Goal: Task Accomplishment & Management: Manage account settings

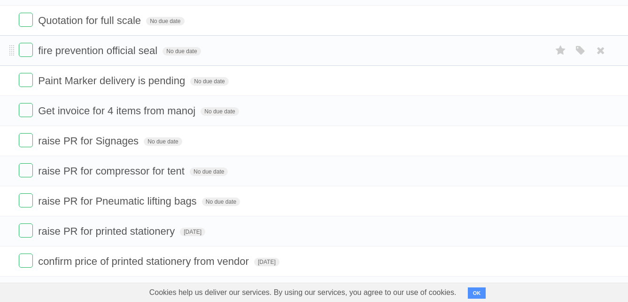
scroll to position [571, 0]
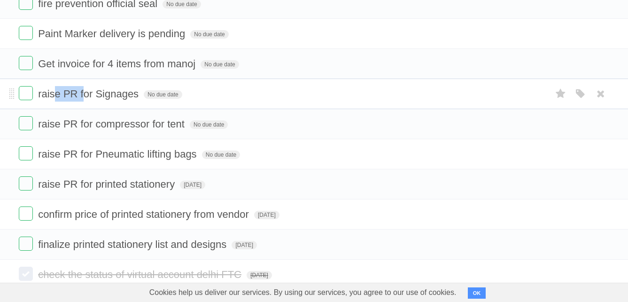
drag, startPoint x: 54, startPoint y: 101, endPoint x: 85, endPoint y: 101, distance: 31.5
click at [85, 101] on form "raise PR for Signages No due date White Red Blue Green Purple Orange" at bounding box center [314, 94] width 591 height 16
click at [87, 101] on form "raise PR for Signages No due date White Red Blue Green Purple Orange" at bounding box center [314, 94] width 591 height 16
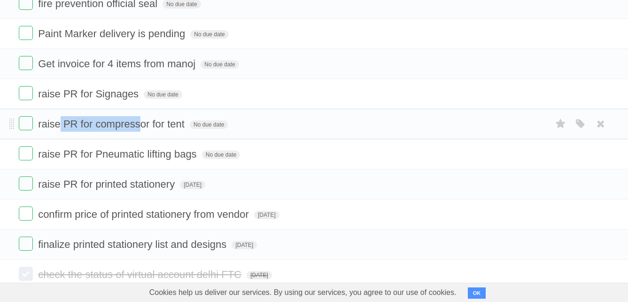
drag, startPoint x: 61, startPoint y: 125, endPoint x: 139, endPoint y: 129, distance: 78.1
click at [139, 129] on span "raise PR for compressor for tent" at bounding box center [112, 124] width 149 height 12
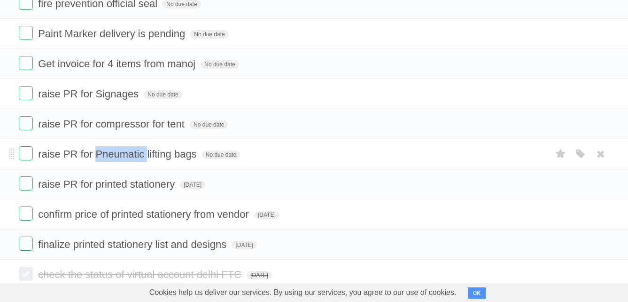
drag, startPoint x: 97, startPoint y: 150, endPoint x: 148, endPoint y: 156, distance: 50.6
click at [148, 156] on span "raise PR for Pneumatic lifting bags" at bounding box center [118, 154] width 161 height 12
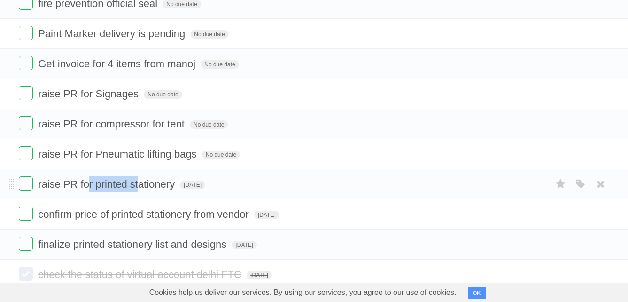
drag, startPoint x: 89, startPoint y: 180, endPoint x: 139, endPoint y: 187, distance: 50.3
click at [139, 187] on span "raise PR for printed stationery" at bounding box center [107, 184] width 139 height 12
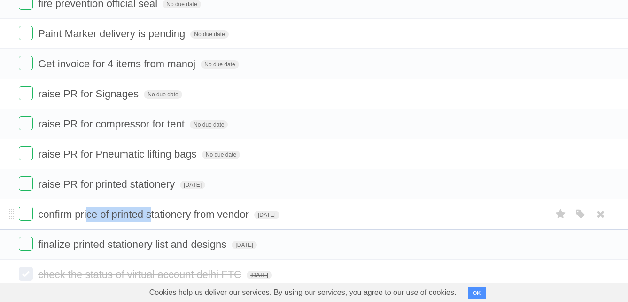
drag, startPoint x: 86, startPoint y: 213, endPoint x: 152, endPoint y: 217, distance: 65.9
click at [152, 217] on span "confirm price of printed stationery from vendor" at bounding box center [144, 214] width 213 height 12
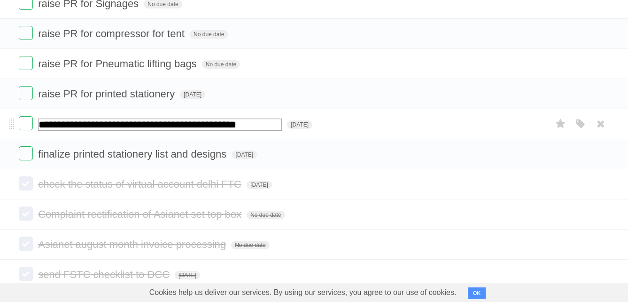
scroll to position [665, 0]
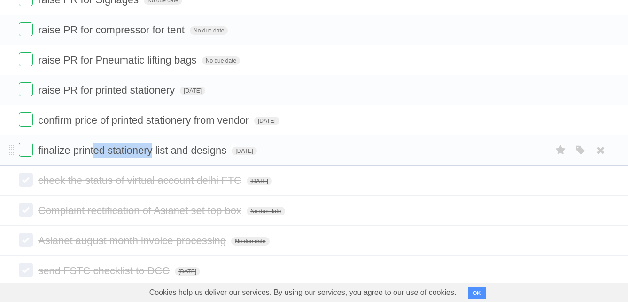
drag, startPoint x: 92, startPoint y: 152, endPoint x: 153, endPoint y: 156, distance: 60.8
click at [153, 156] on span "finalize printed stationery list and designs" at bounding box center [133, 150] width 191 height 12
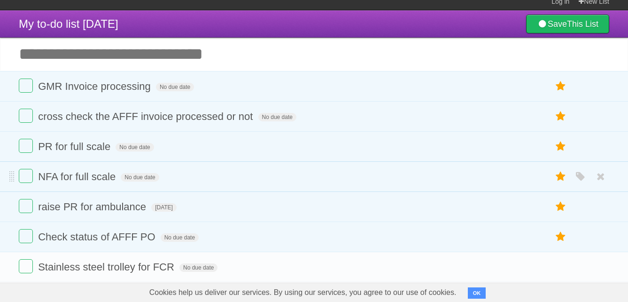
scroll to position [0, 0]
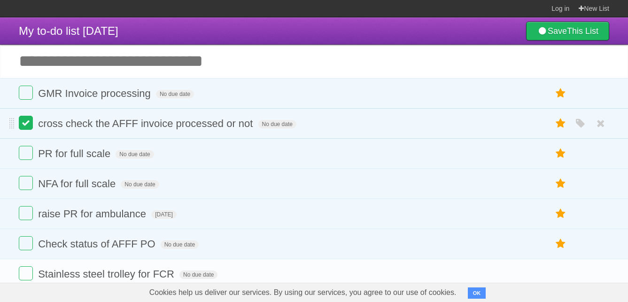
click at [24, 123] on label at bounding box center [26, 123] width 14 height 14
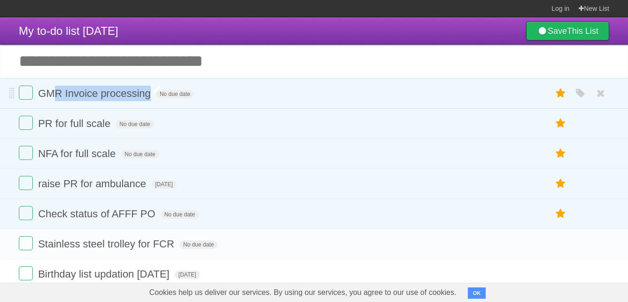
drag, startPoint x: 51, startPoint y: 95, endPoint x: 152, endPoint y: 96, distance: 101.5
click at [152, 96] on span "GMR Invoice processing" at bounding box center [95, 93] width 115 height 12
click at [330, 89] on form "**********" at bounding box center [314, 93] width 591 height 16
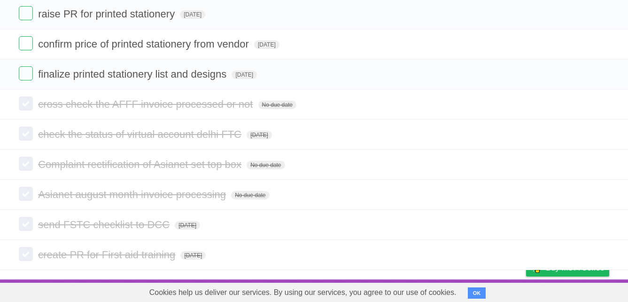
scroll to position [712, 0]
